Goal: Task Accomplishment & Management: Complete application form

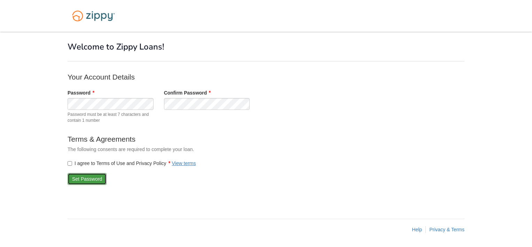
click at [94, 182] on button "Set Password" at bounding box center [87, 179] width 39 height 12
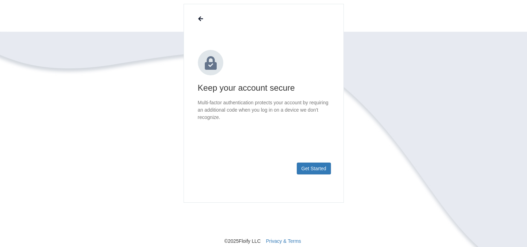
scroll to position [54, 0]
click at [316, 166] on button "Get Started" at bounding box center [314, 168] width 34 height 12
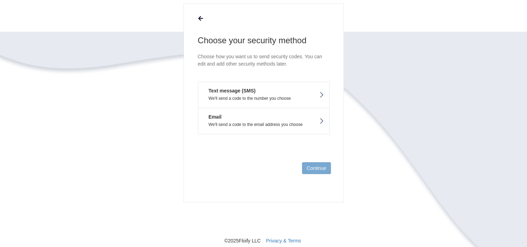
click at [307, 97] on p "We'll send a code to the number you choose" at bounding box center [263, 98] width 120 height 5
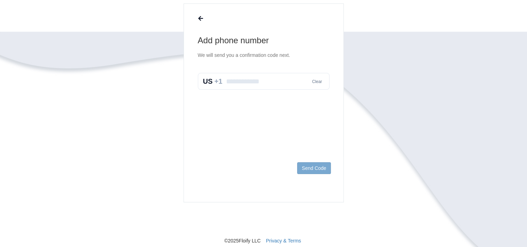
click at [285, 84] on input "text" at bounding box center [264, 81] width 132 height 17
type input "**********"
click at [304, 168] on button "Send Code" at bounding box center [313, 168] width 33 height 12
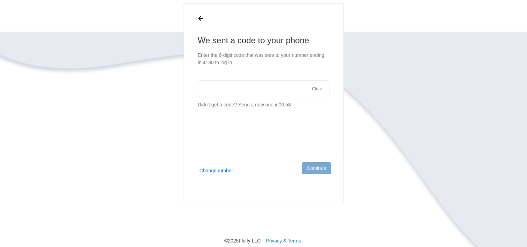
click at [271, 91] on input "text" at bounding box center [264, 88] width 132 height 17
type input "******"
click at [316, 165] on button "Continue" at bounding box center [316, 168] width 29 height 12
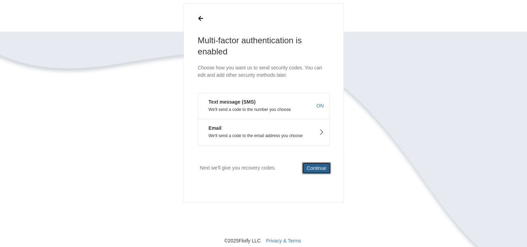
click at [324, 167] on button "Continue" at bounding box center [316, 168] width 29 height 12
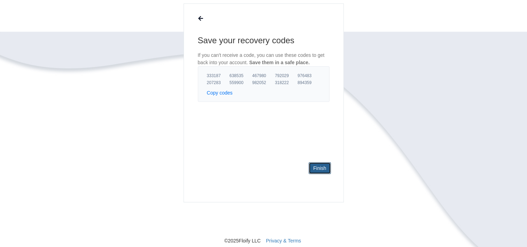
click at [325, 172] on link "Finish" at bounding box center [319, 168] width 22 height 12
